Goal: Task Accomplishment & Management: Use online tool/utility

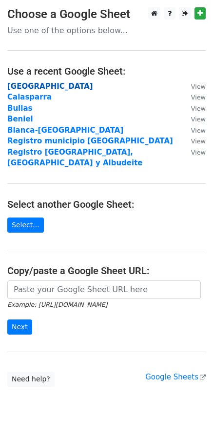
click at [40, 86] on strong "[GEOGRAPHIC_DATA]" at bounding box center [50, 86] width 86 height 9
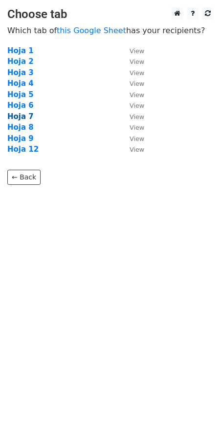
click at [26, 120] on strong "Hoja 7" at bounding box center [20, 116] width 26 height 9
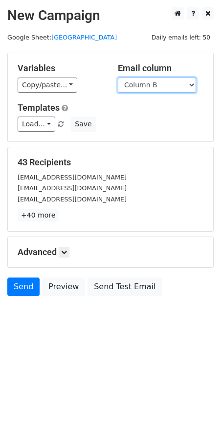
click at [152, 89] on select "Column A Column B" at bounding box center [157, 85] width 78 height 15
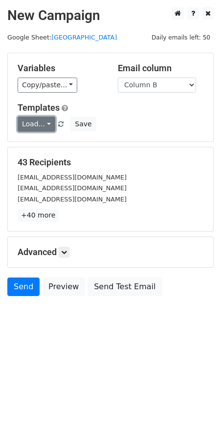
click at [41, 127] on link "Load..." at bounding box center [37, 124] width 38 height 15
click at [45, 142] on link "Mail servicios" at bounding box center [56, 147] width 77 height 16
click at [67, 250] on icon at bounding box center [64, 253] width 6 height 6
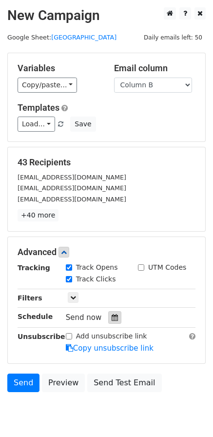
click at [112, 320] on icon at bounding box center [115, 317] width 6 height 7
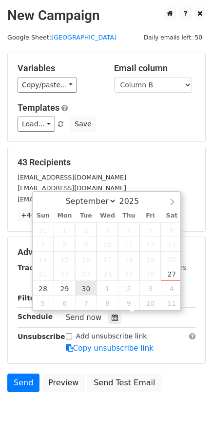
type input "[DATE] 12:00"
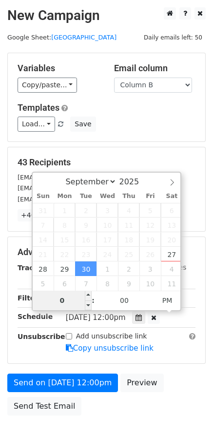
type input "06"
type input "[DATE] 06:00"
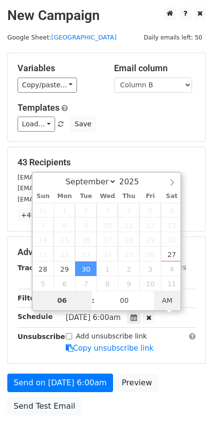
click at [166, 304] on span "AM" at bounding box center [167, 301] width 27 height 20
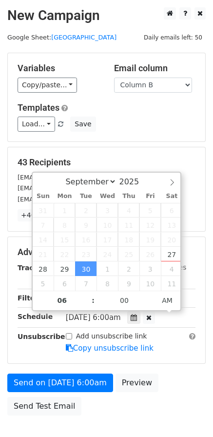
click at [173, 375] on div "Send on [DATE] 6:00am Preview Send Test Email" at bounding box center [106, 397] width 213 height 47
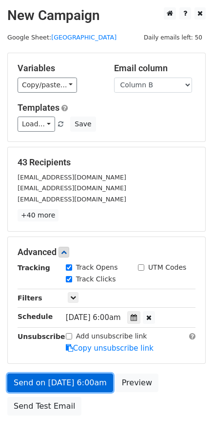
click at [61, 380] on link "Send on [DATE] 6:00am" at bounding box center [60, 383] width 106 height 19
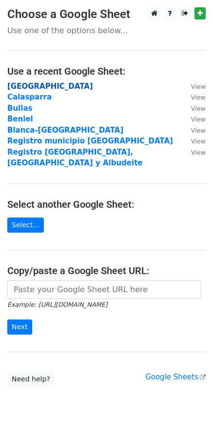
click at [31, 84] on strong "[GEOGRAPHIC_DATA]" at bounding box center [50, 86] width 86 height 9
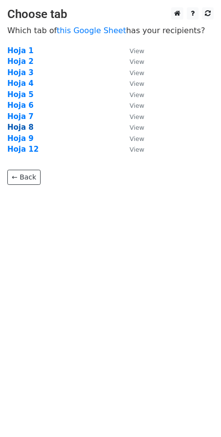
click at [22, 125] on strong "Hoja 8" at bounding box center [20, 127] width 26 height 9
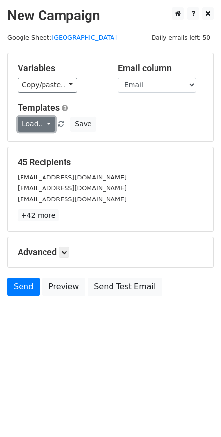
click at [47, 127] on link "Load..." at bounding box center [37, 124] width 38 height 15
click at [48, 143] on link "Mail servicios" at bounding box center [56, 147] width 77 height 16
click at [67, 253] on icon at bounding box center [64, 253] width 6 height 6
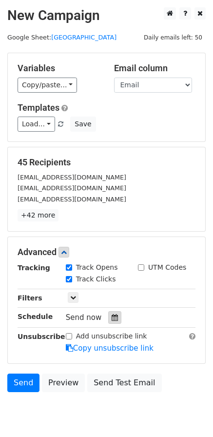
click at [112, 321] on icon at bounding box center [115, 317] width 6 height 7
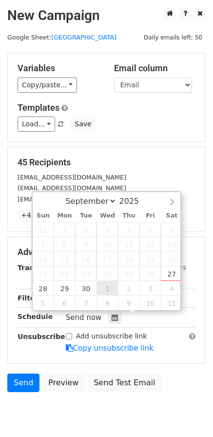
type input "2025-10-01 12:00"
select select "9"
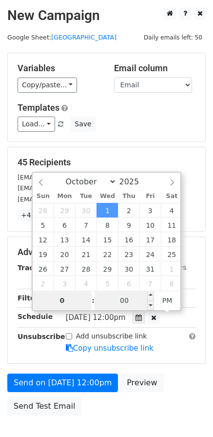
type input "06"
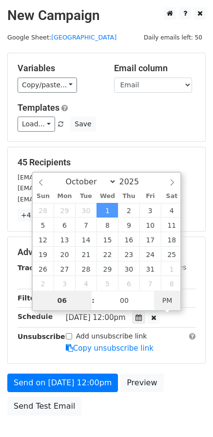
type input "2025-10-01 06:00"
click at [168, 301] on span "PM" at bounding box center [167, 301] width 27 height 20
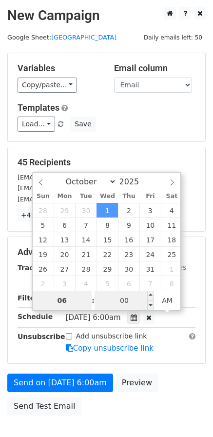
type input "06"
click at [136, 300] on input "00" at bounding box center [125, 301] width 60 height 20
type input "05"
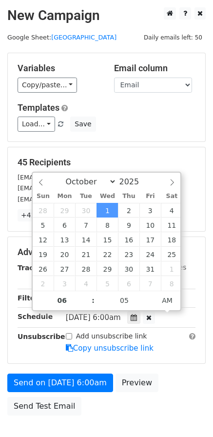
type input "2025-10-01 06:05"
click at [166, 377] on div "Send on Oct 1 at 6:00am Preview Send Test Email" at bounding box center [106, 397] width 213 height 47
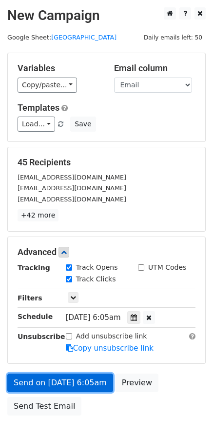
click at [76, 378] on link "Send on Oct 1 at 6:05am" at bounding box center [60, 383] width 106 height 19
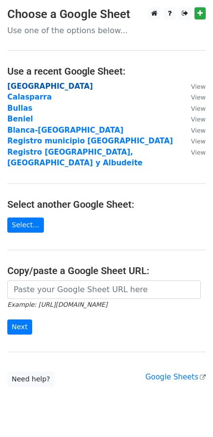
click at [33, 84] on strong "[GEOGRAPHIC_DATA]" at bounding box center [50, 86] width 86 height 9
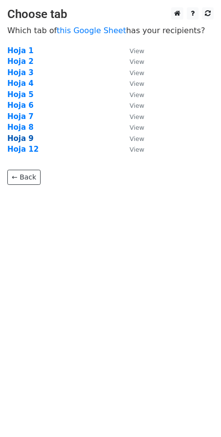
click at [22, 139] on strong "Hoja 9" at bounding box center [20, 138] width 26 height 9
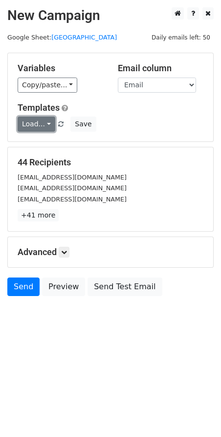
click at [44, 122] on link "Load..." at bounding box center [37, 124] width 38 height 15
click at [48, 144] on link "Mail servicios" at bounding box center [56, 147] width 77 height 16
click at [64, 253] on icon at bounding box center [64, 253] width 6 height 6
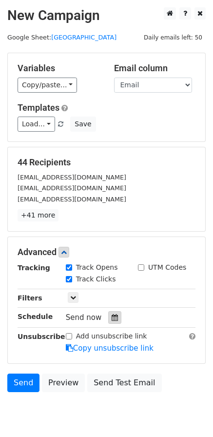
click at [110, 314] on div at bounding box center [114, 318] width 13 height 13
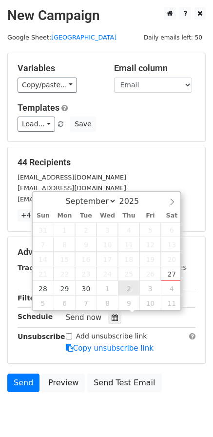
type input "[DATE] 12:00"
select select "9"
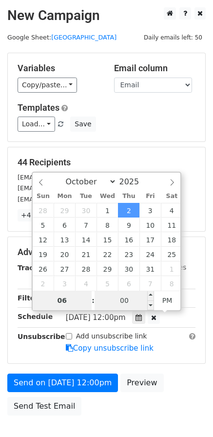
type input "06"
type input "2025-10-02 18:00"
click at [127, 298] on input "00" at bounding box center [125, 301] width 60 height 20
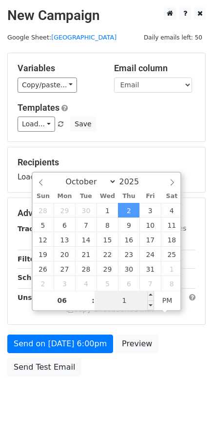
type input "10"
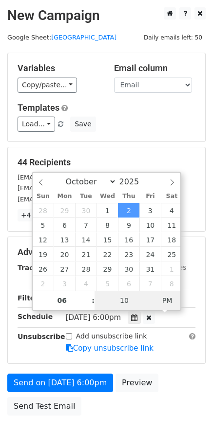
type input "2025-10-02 06:10"
click at [174, 303] on span "PM" at bounding box center [167, 301] width 27 height 20
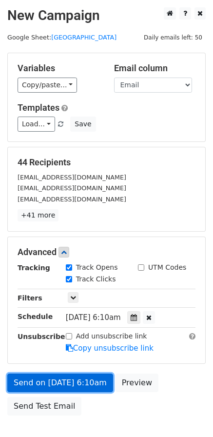
click at [90, 385] on link "Send on Oct 2 at 6:10am" at bounding box center [60, 383] width 106 height 19
